Goal: Task Accomplishment & Management: Use online tool/utility

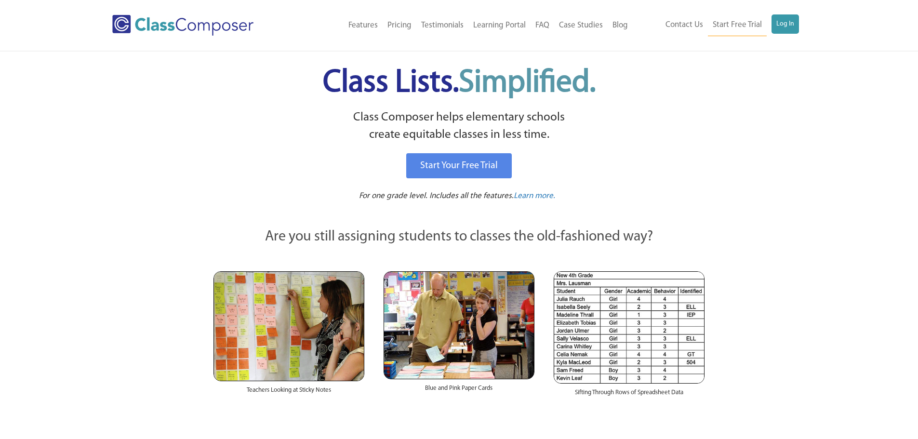
click at [790, 21] on link "Log In" at bounding box center [785, 23] width 27 height 19
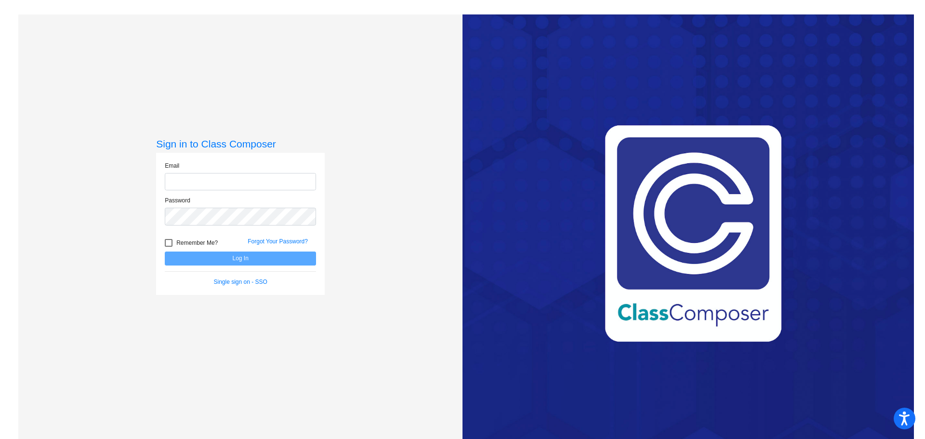
type input "[EMAIL_ADDRESS][DOMAIN_NAME]"
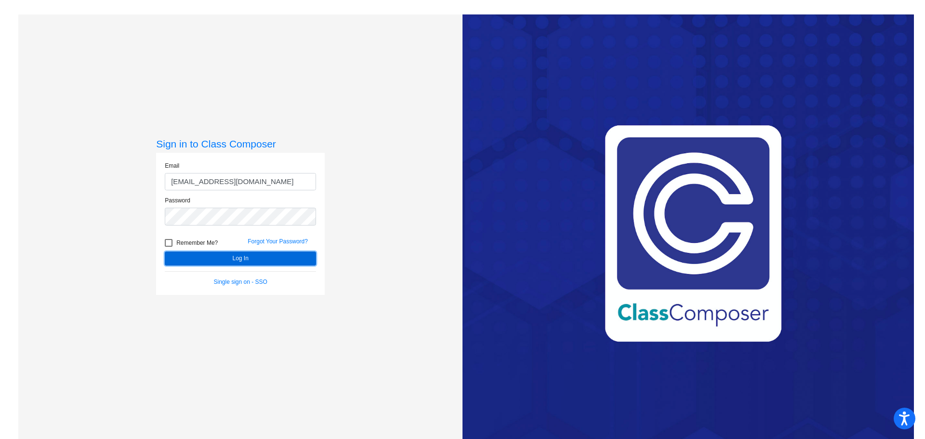
click at [253, 261] on button "Log In" at bounding box center [240, 259] width 151 height 14
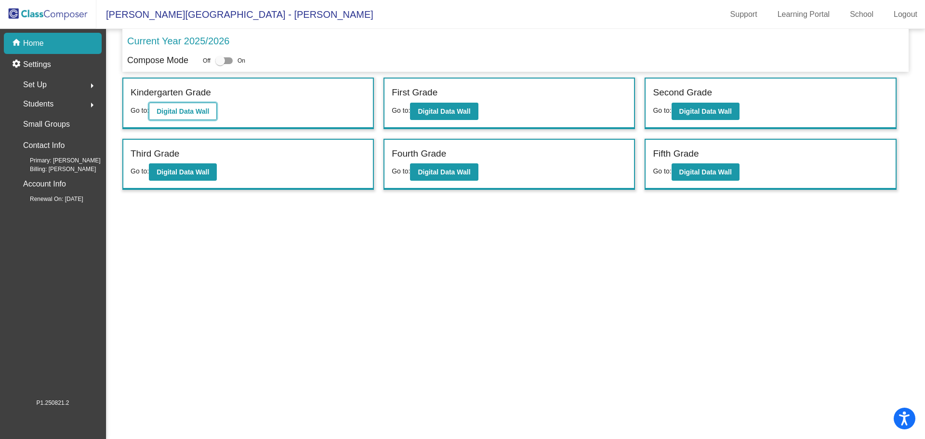
click at [201, 103] on button "Digital Data Wall" at bounding box center [183, 111] width 68 height 17
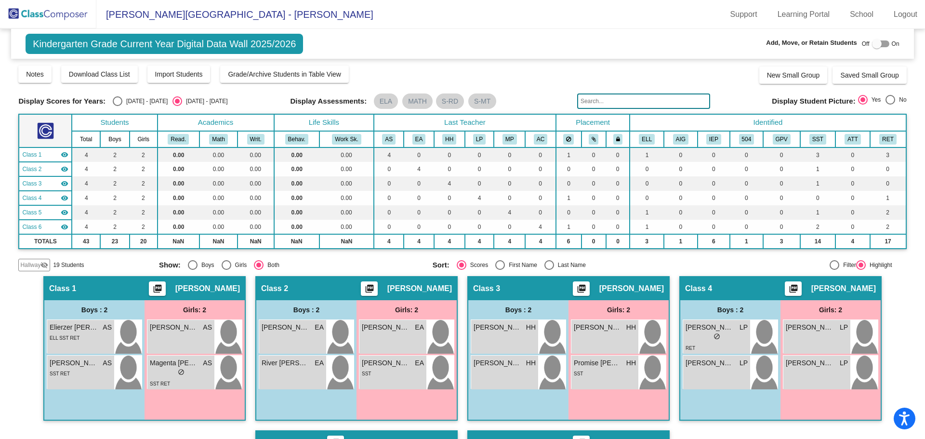
scroll to position [145, 0]
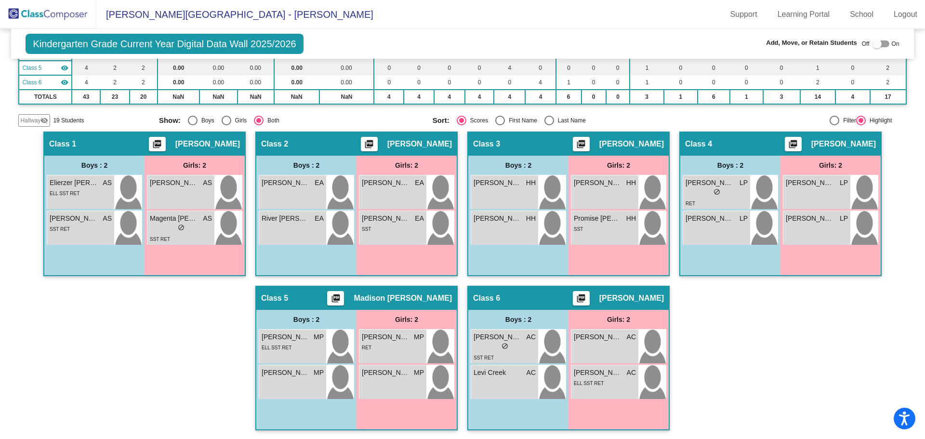
click at [0, 0] on div "Boys : 2 [PERSON_NAME] EA lock do_not_disturb_alt River [PERSON_NAME] lock do_n…" at bounding box center [0, 0] width 0 height 0
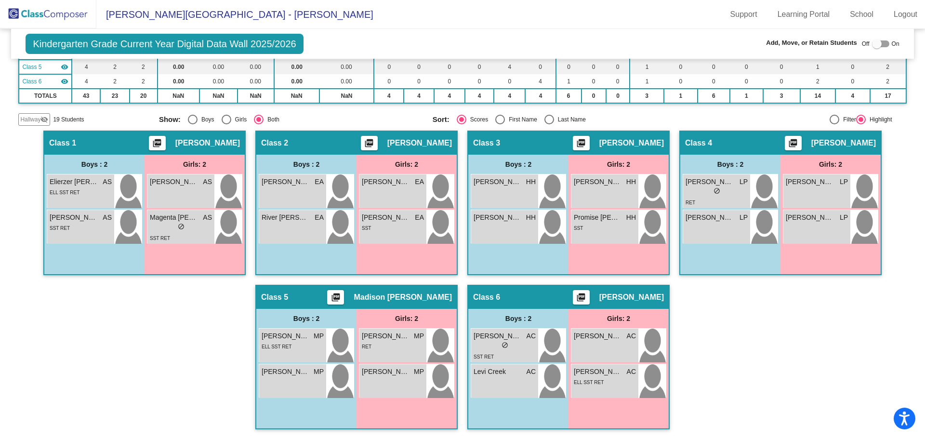
scroll to position [0, 0]
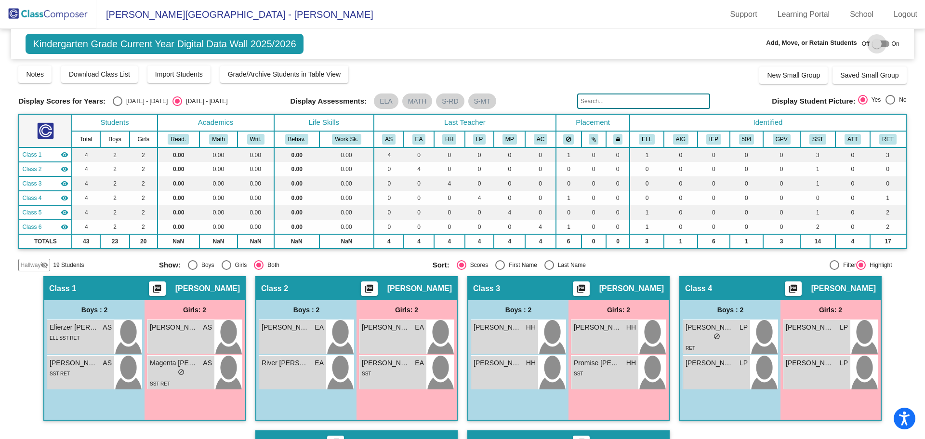
click at [881, 43] on div at bounding box center [880, 43] width 17 height 7
checkbox input "true"
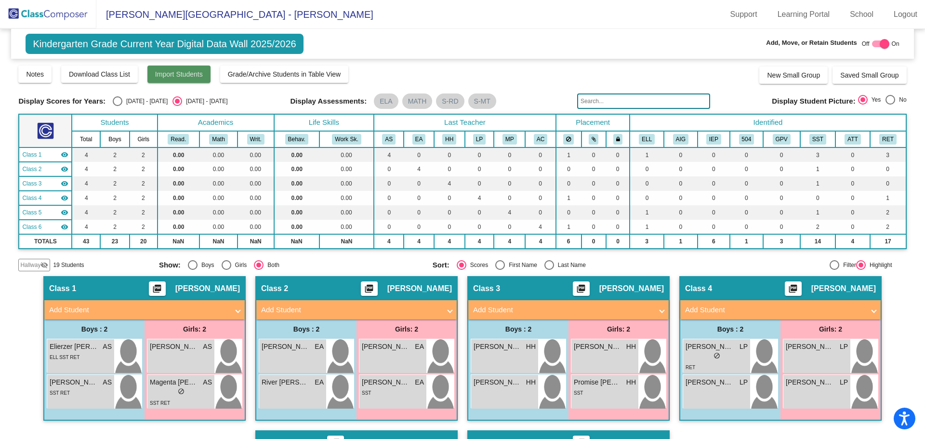
click at [170, 74] on span "Import Students" at bounding box center [179, 74] width 48 height 8
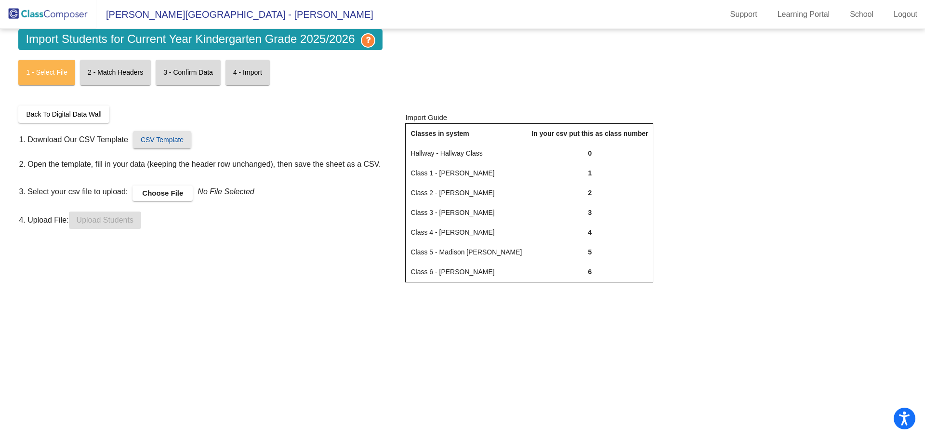
click at [173, 137] on span "CSV Template" at bounding box center [162, 140] width 43 height 8
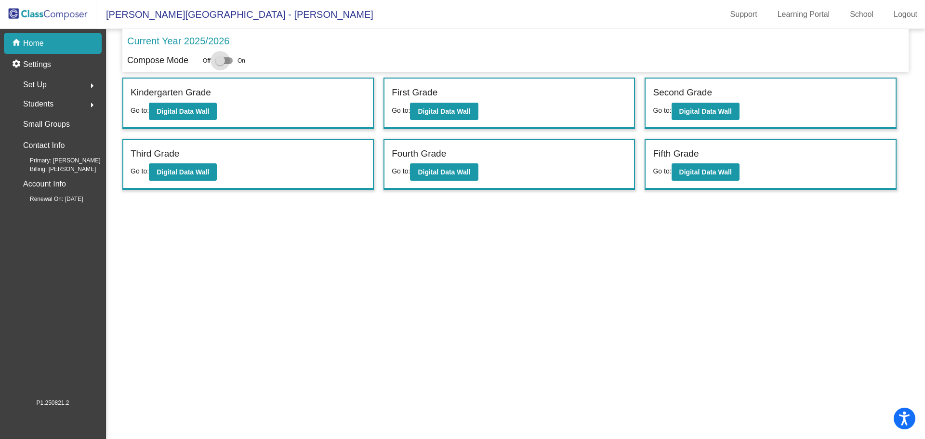
click at [227, 62] on div at bounding box center [223, 60] width 17 height 7
click at [220, 64] on input "checkbox" at bounding box center [220, 64] width 0 height 0
checkbox input "true"
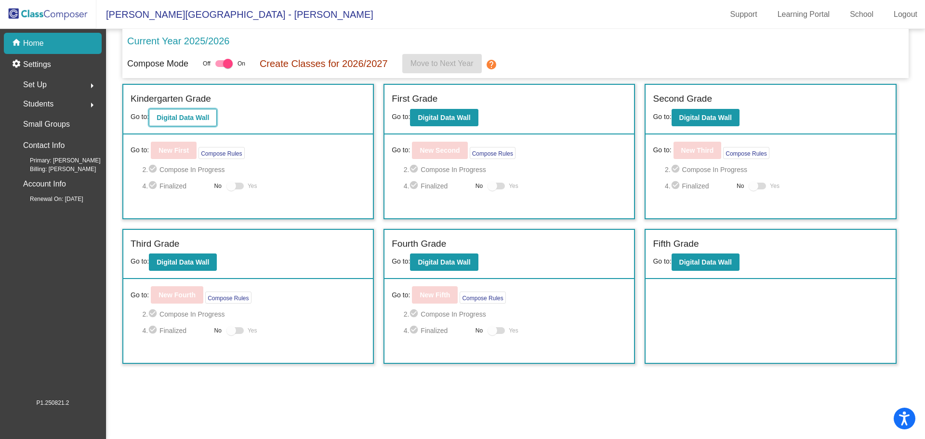
click at [194, 116] on b "Digital Data Wall" at bounding box center [183, 118] width 53 height 8
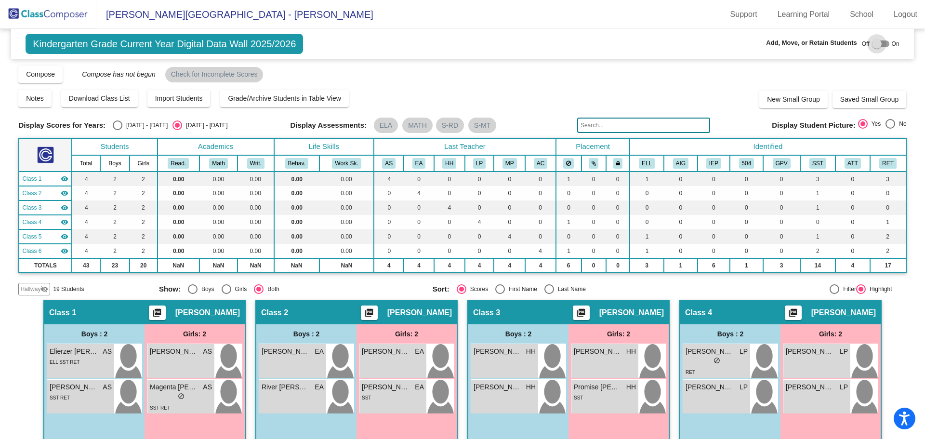
click at [881, 42] on div at bounding box center [880, 43] width 17 height 7
checkbox input "true"
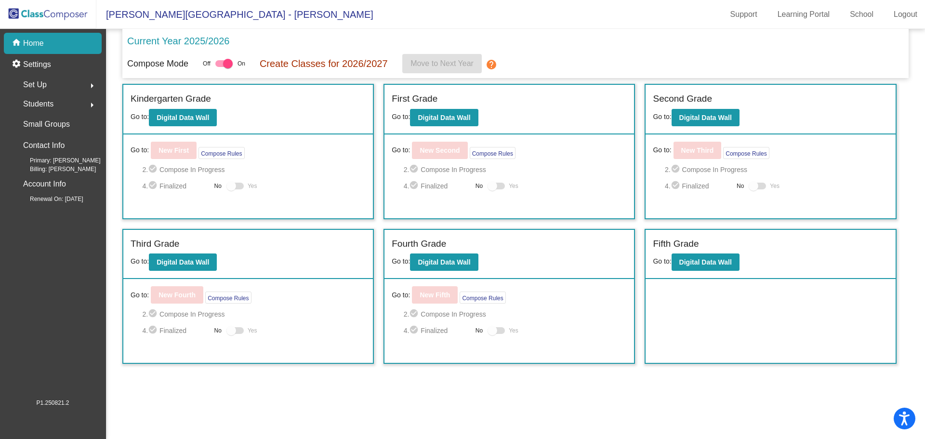
click at [219, 61] on div at bounding box center [223, 63] width 17 height 7
click at [220, 67] on input "checkbox" at bounding box center [220, 67] width 0 height 0
checkbox input "false"
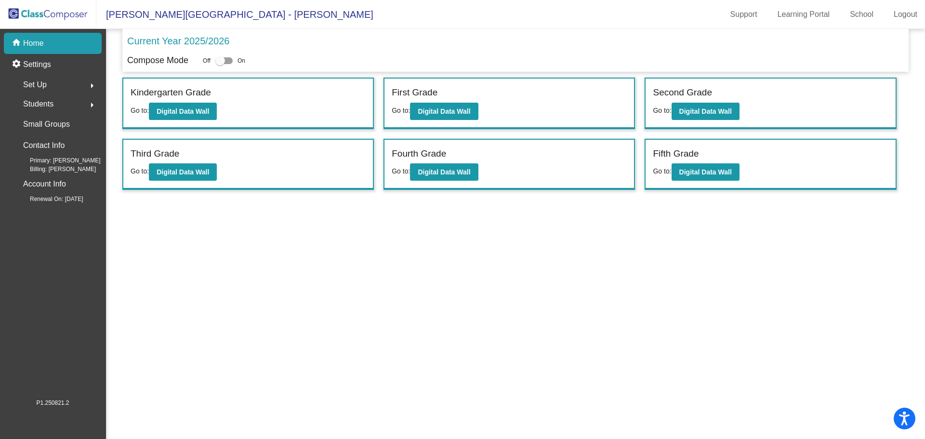
click at [293, 106] on div "Kindergarten Grade Go to: Digital Data Wall" at bounding box center [248, 104] width 250 height 50
click at [273, 246] on mat-sidenav-content "Current Year 2025/2026 Compose Mode Off On Incoming (New students moving into l…" at bounding box center [515, 234] width 819 height 410
click at [194, 109] on b "Digital Data Wall" at bounding box center [183, 111] width 53 height 8
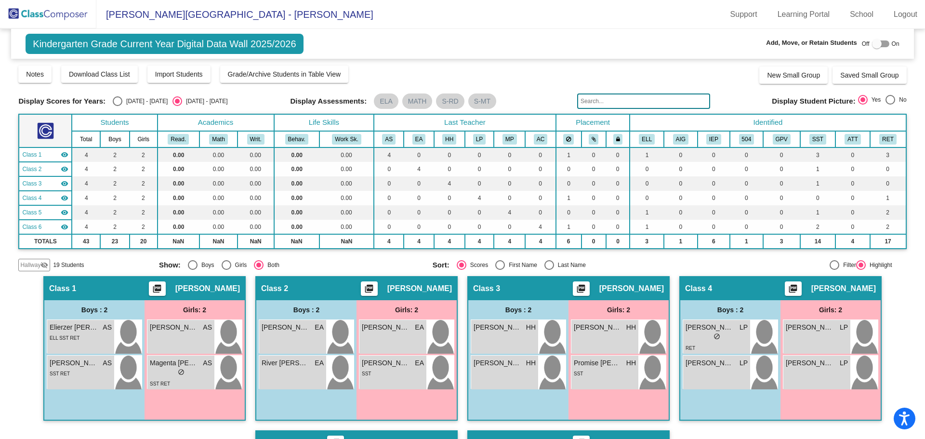
click at [886, 45] on div "Off On" at bounding box center [881, 44] width 38 height 12
click at [882, 40] on div at bounding box center [880, 43] width 17 height 7
checkbox input "true"
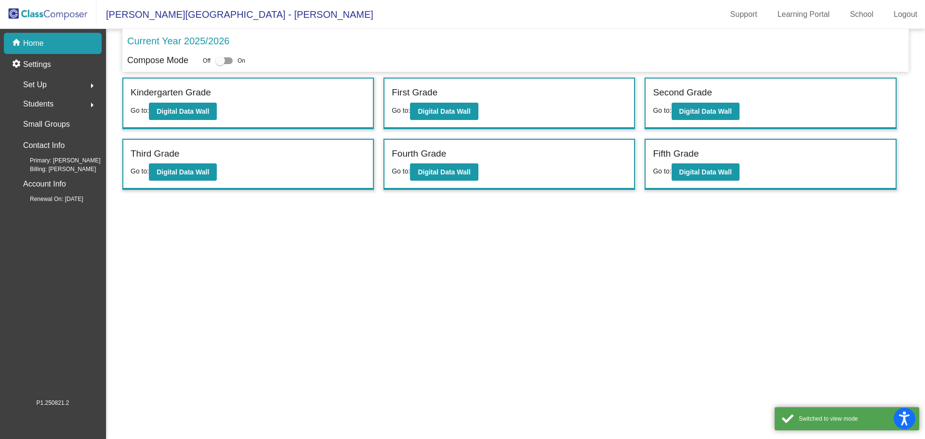
click at [231, 55] on label at bounding box center [223, 61] width 17 height 12
click at [220, 64] on input "checkbox" at bounding box center [220, 64] width 0 height 0
checkbox input "true"
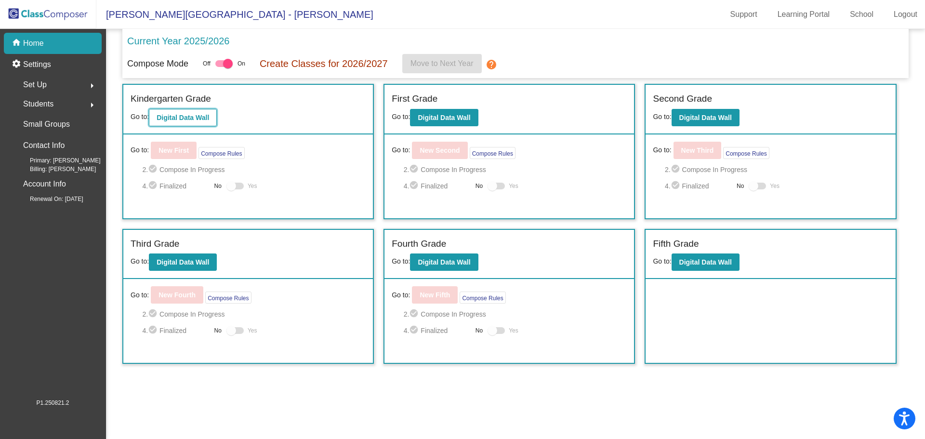
click at [201, 117] on b "Digital Data Wall" at bounding box center [183, 118] width 53 height 8
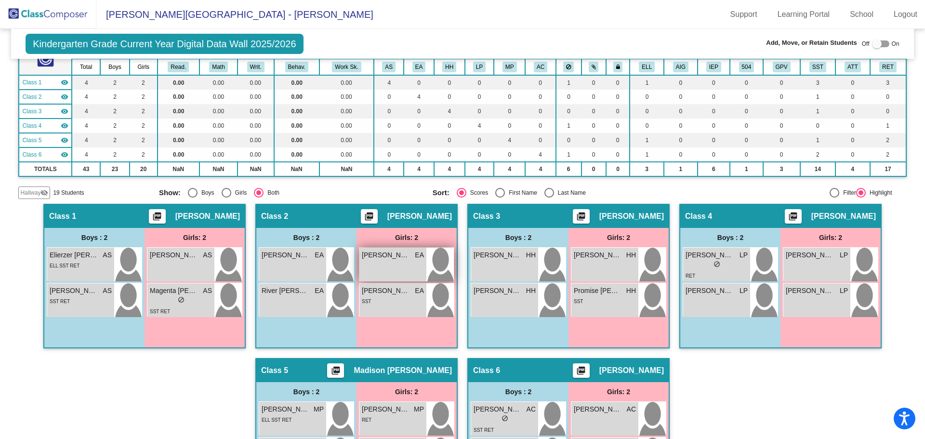
scroll to position [170, 0]
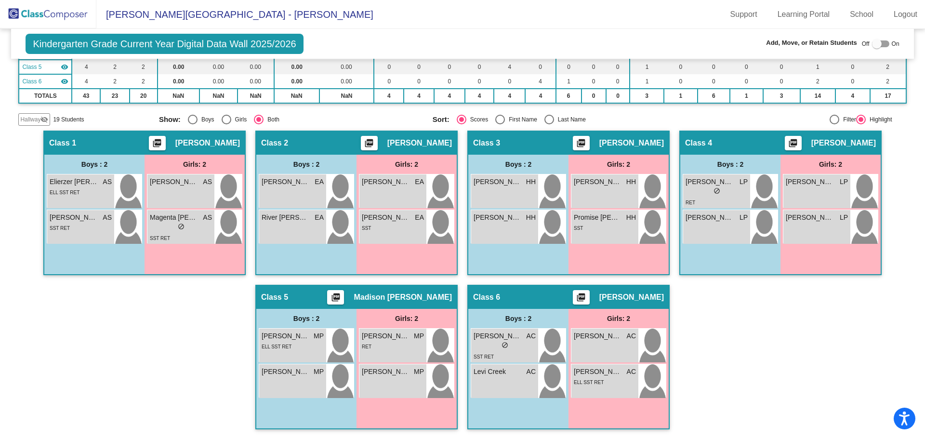
click at [17, 5] on img at bounding box center [48, 14] width 96 height 28
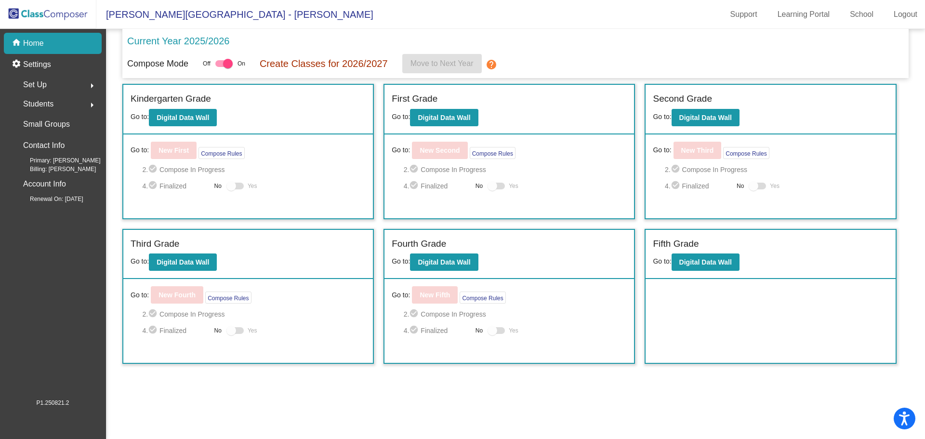
click at [79, 84] on div "Set Up arrow_right" at bounding box center [56, 84] width 92 height 19
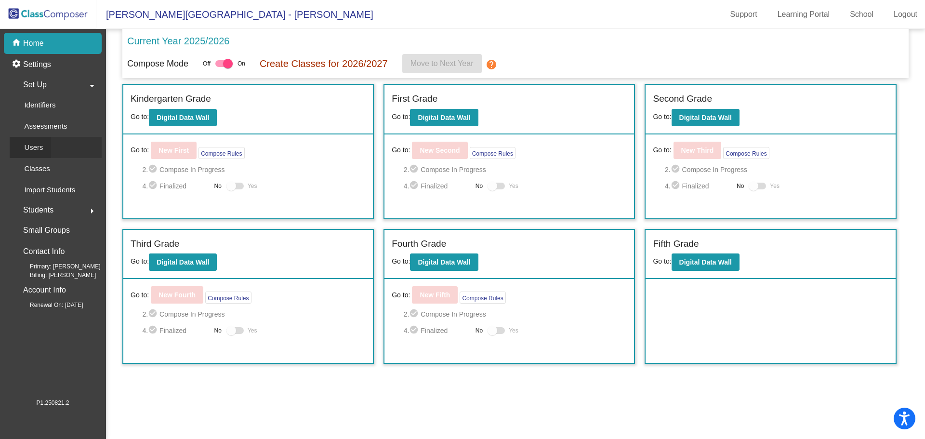
click at [41, 144] on p "Users" at bounding box center [33, 148] width 19 height 12
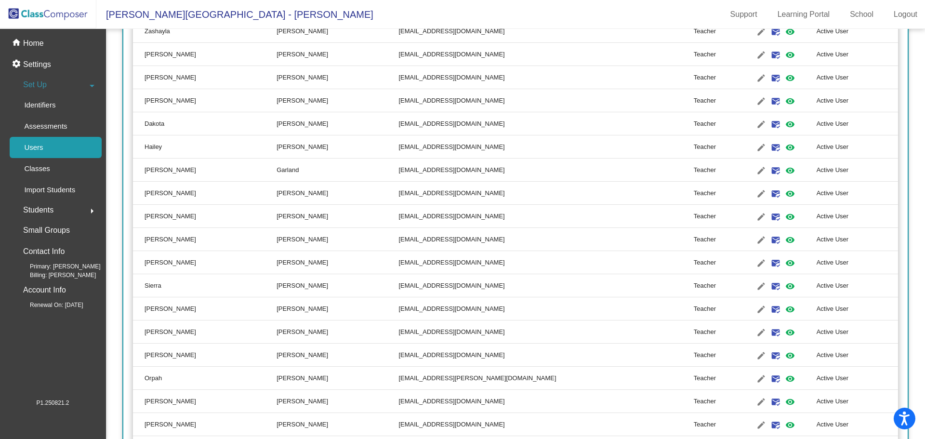
scroll to position [118, 0]
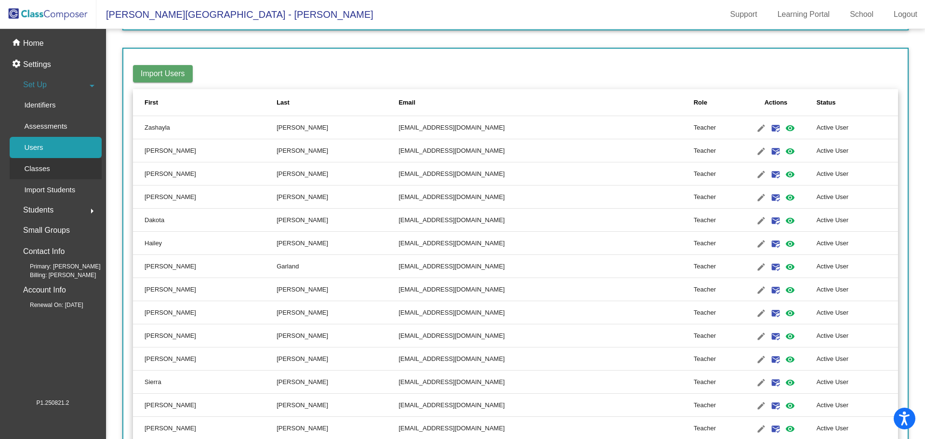
click at [66, 166] on link "Classes" at bounding box center [56, 168] width 92 height 21
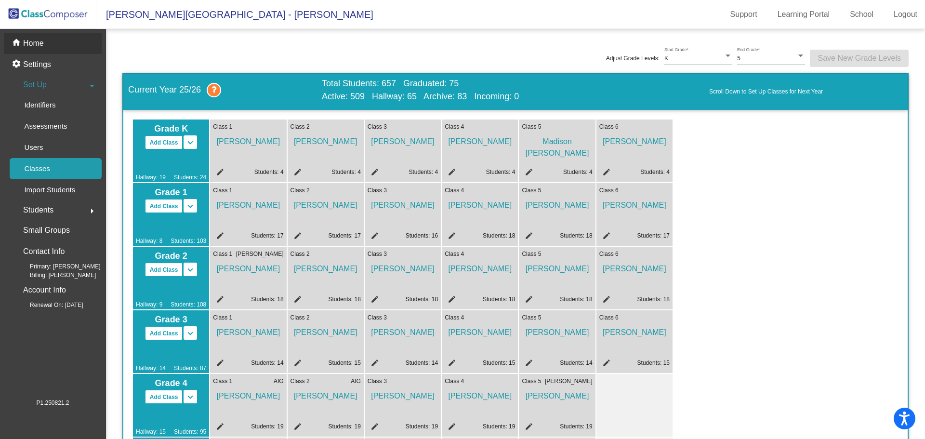
click at [27, 39] on p "Home" at bounding box center [33, 44] width 21 height 12
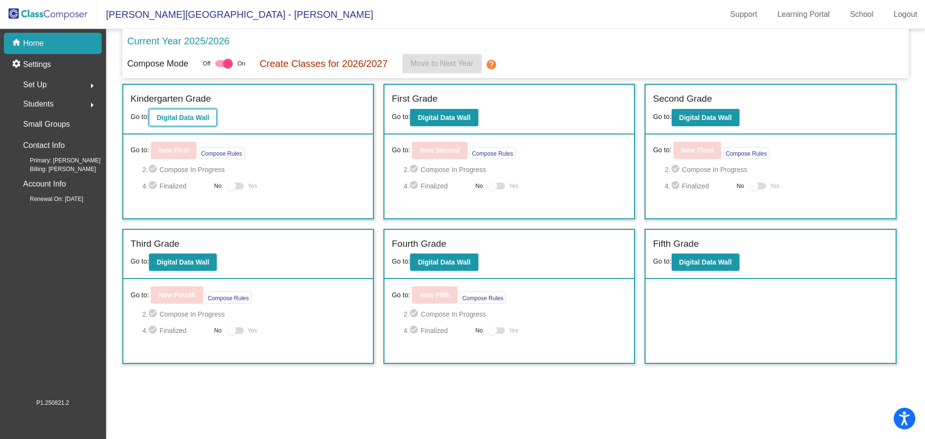
click at [178, 117] on b "Digital Data Wall" at bounding box center [183, 118] width 53 height 8
